Goal: Task Accomplishment & Management: Manage account settings

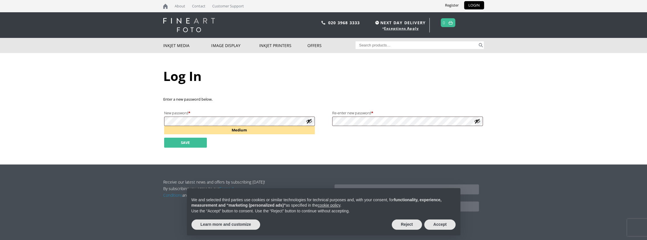
click at [192, 144] on button "Save" at bounding box center [185, 143] width 43 height 10
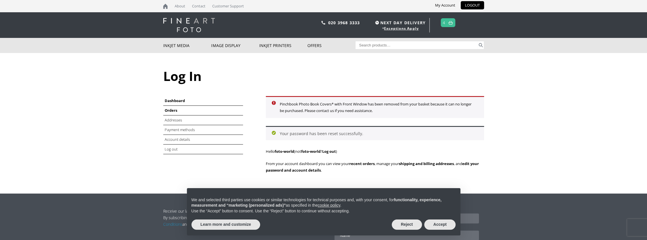
click at [172, 110] on link "Orders" at bounding box center [171, 110] width 13 height 5
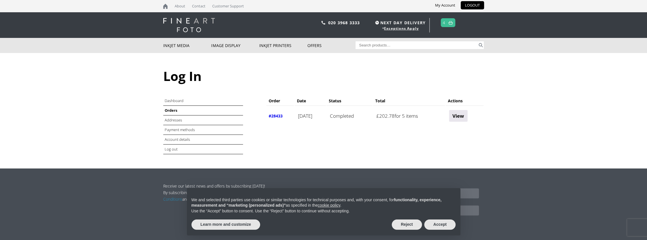
click at [453, 22] on img at bounding box center [451, 23] width 4 height 4
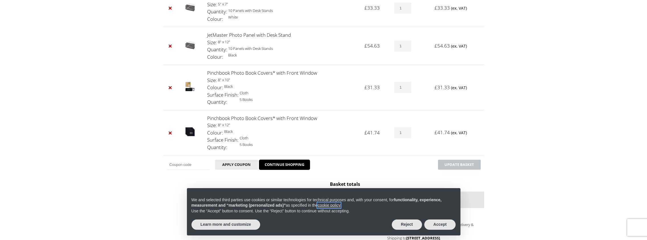
scroll to position [143, 0]
click at [167, 135] on td "×" at bounding box center [172, 131] width 19 height 45
click at [170, 132] on link "×" at bounding box center [170, 131] width 7 height 7
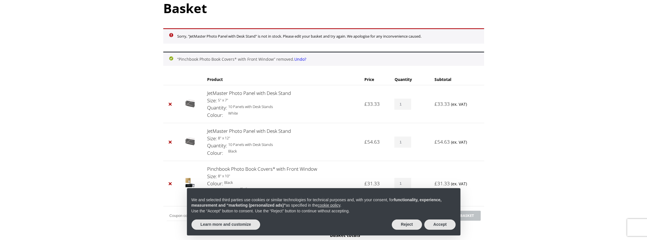
scroll to position [68, 0]
click at [171, 104] on link "×" at bounding box center [170, 104] width 7 height 7
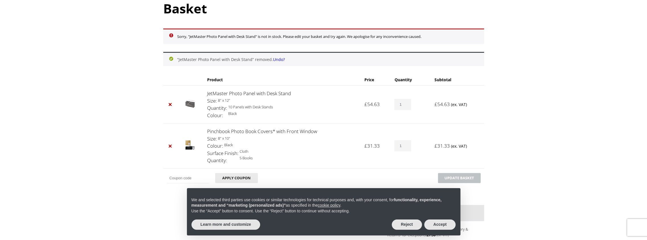
click at [171, 104] on link "×" at bounding box center [170, 104] width 7 height 7
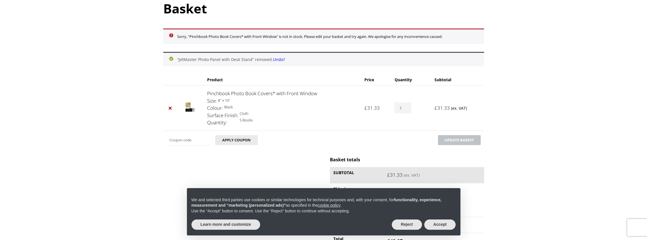
click at [171, 104] on link "×" at bounding box center [170, 107] width 7 height 7
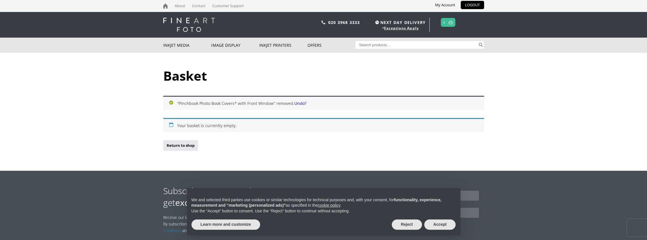
scroll to position [0, 0]
click at [175, 144] on link "Return to shop" at bounding box center [180, 146] width 35 height 11
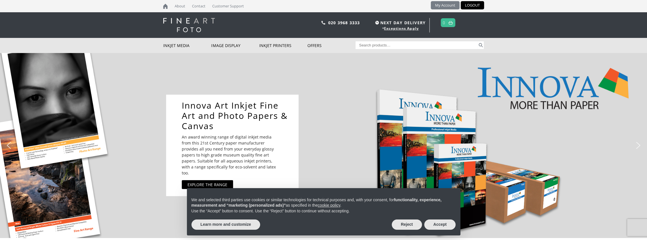
click at [451, 4] on link "My Account" at bounding box center [445, 5] width 29 height 8
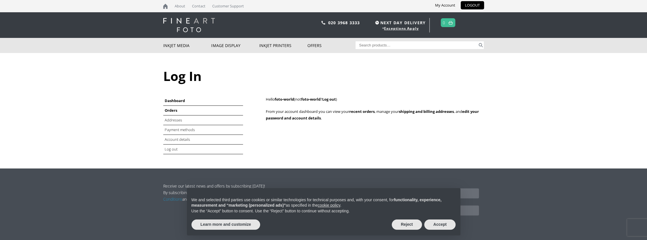
click at [174, 111] on link "Orders" at bounding box center [171, 110] width 13 height 5
